Goal: Communication & Community: Connect with others

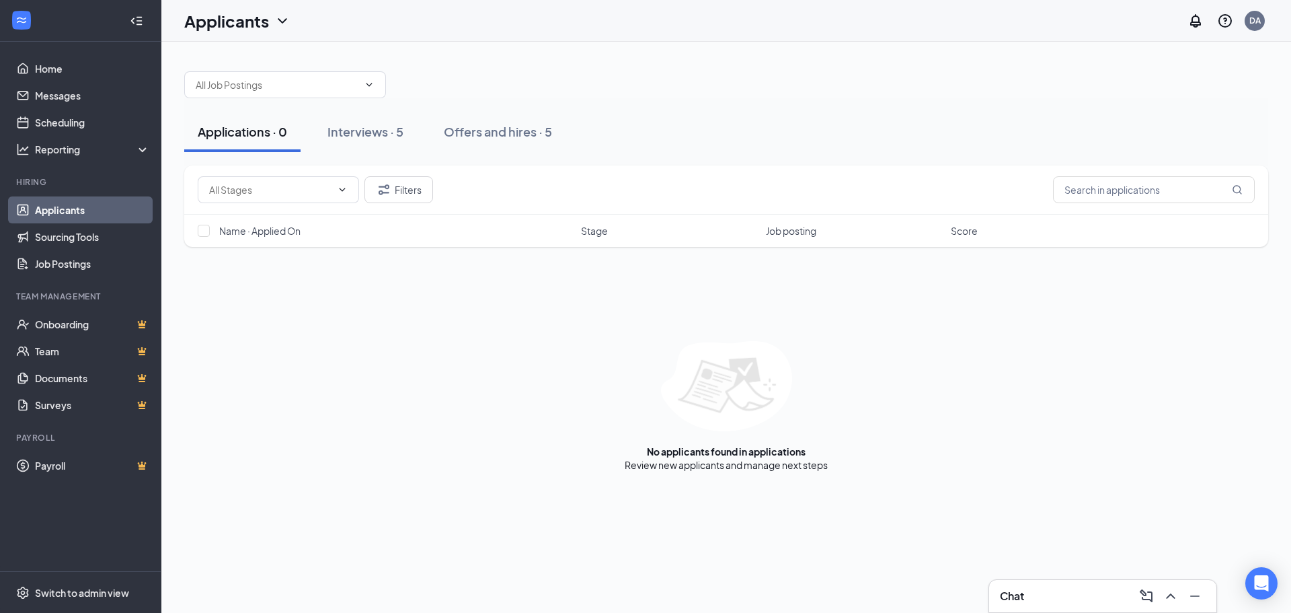
click at [1040, 591] on div "Chat" at bounding box center [1103, 596] width 206 height 22
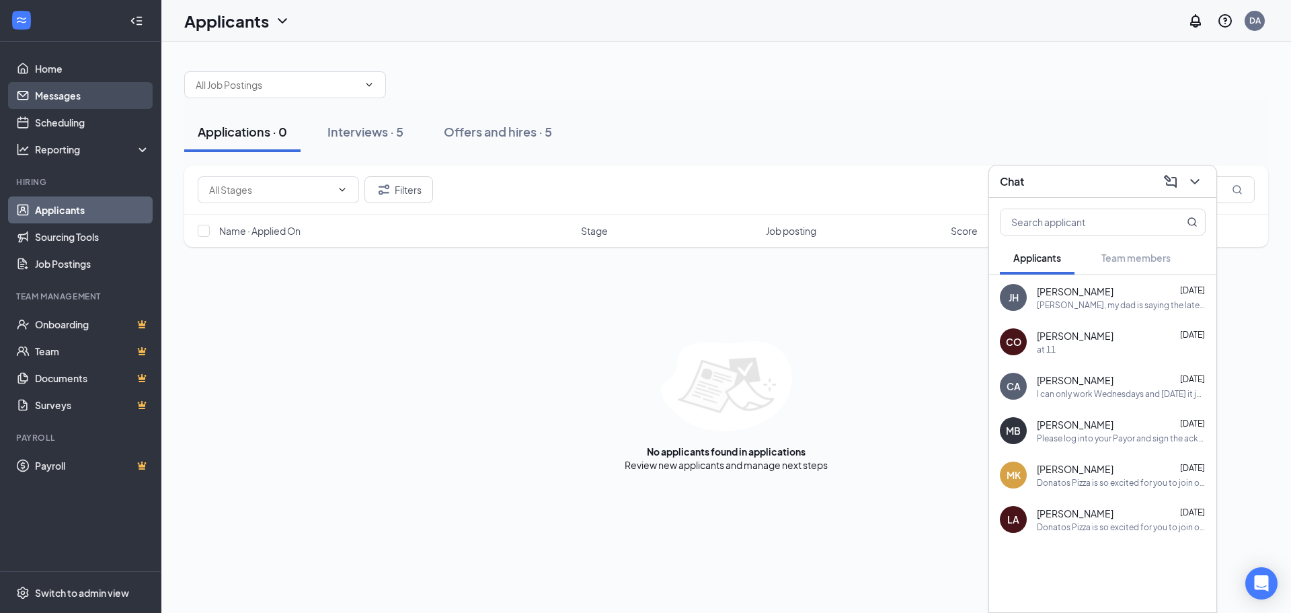
click at [65, 102] on link "Messages" at bounding box center [92, 95] width 115 height 27
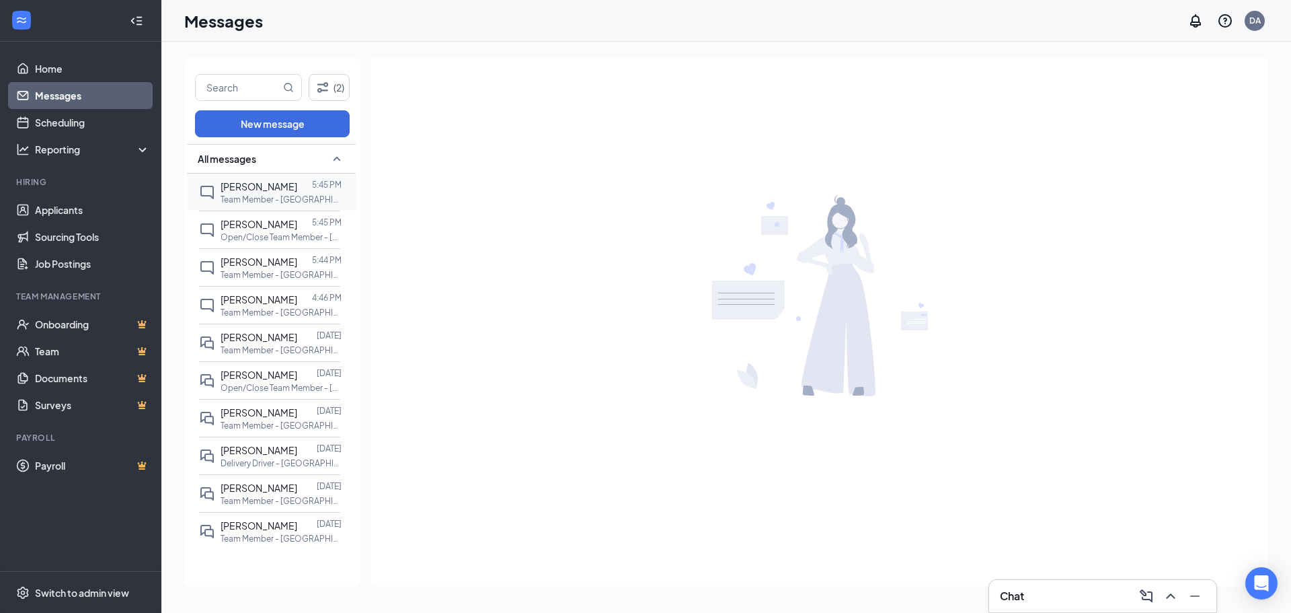
click at [272, 194] on p "Team Member - Dublin Avery at Dublin Avery Rd" at bounding box center [281, 199] width 121 height 11
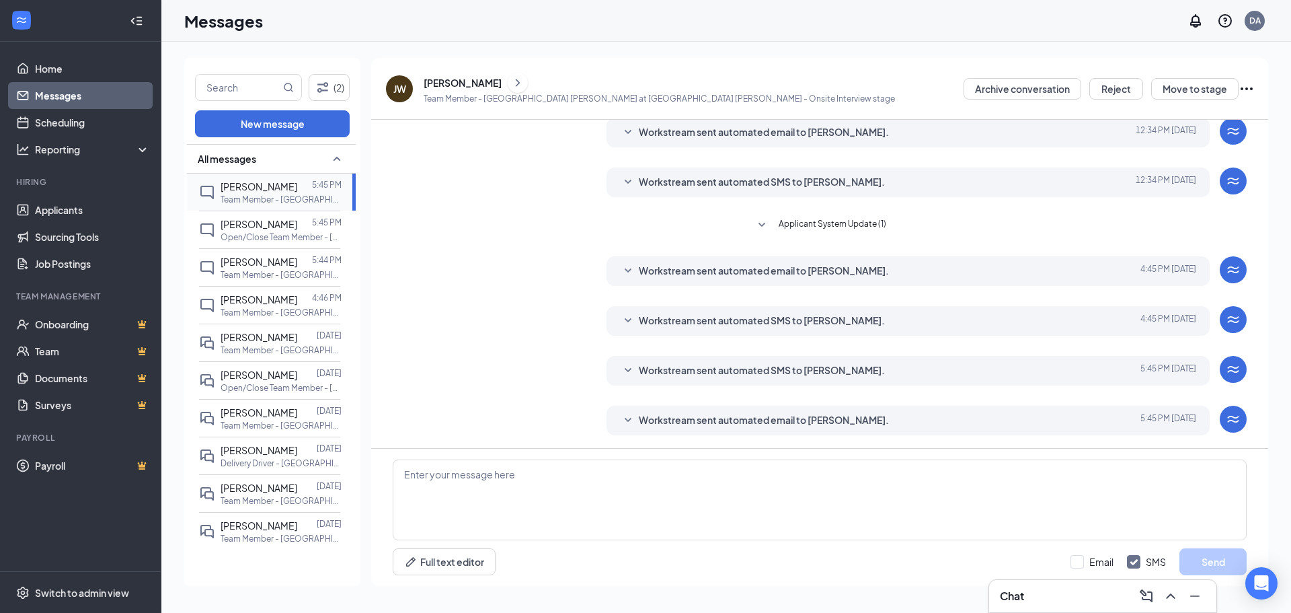
scroll to position [48, 0]
click at [54, 67] on link "Home" at bounding box center [92, 68] width 115 height 27
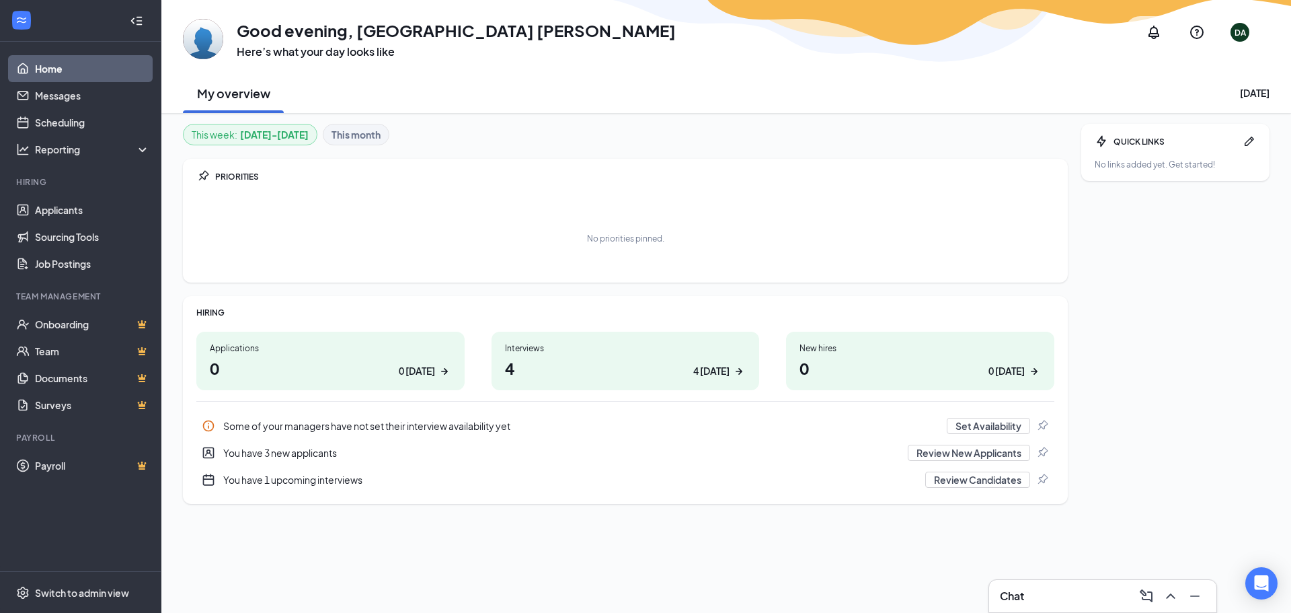
click at [709, 370] on div "4 today" at bounding box center [711, 371] width 36 height 14
